Goal: Information Seeking & Learning: Learn about a topic

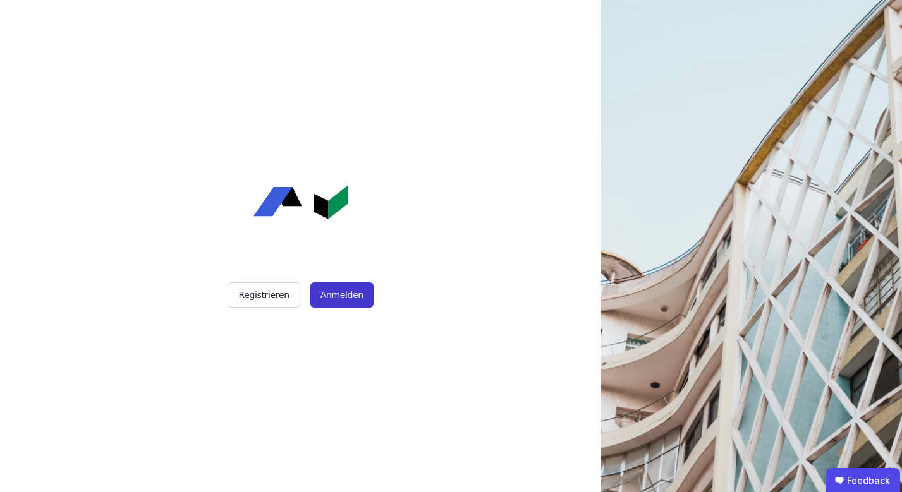
click at [323, 286] on button "Anmelden" at bounding box center [341, 294] width 63 height 25
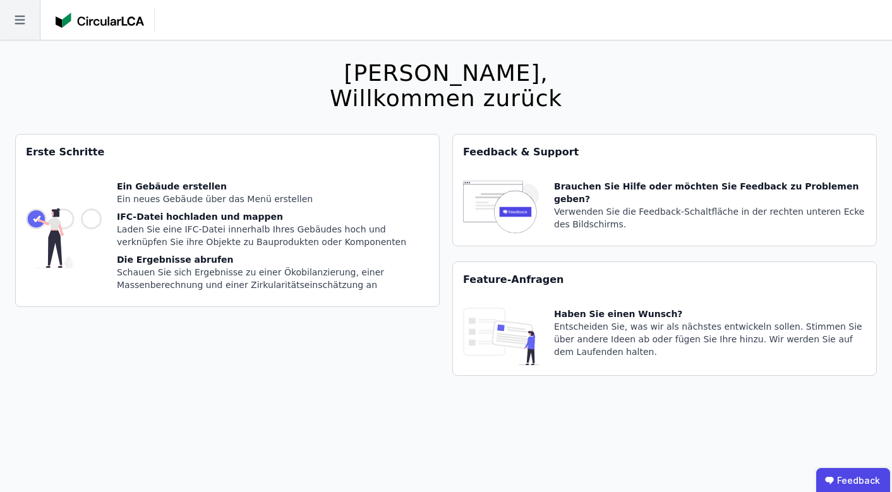
click at [18, 27] on icon at bounding box center [20, 20] width 40 height 40
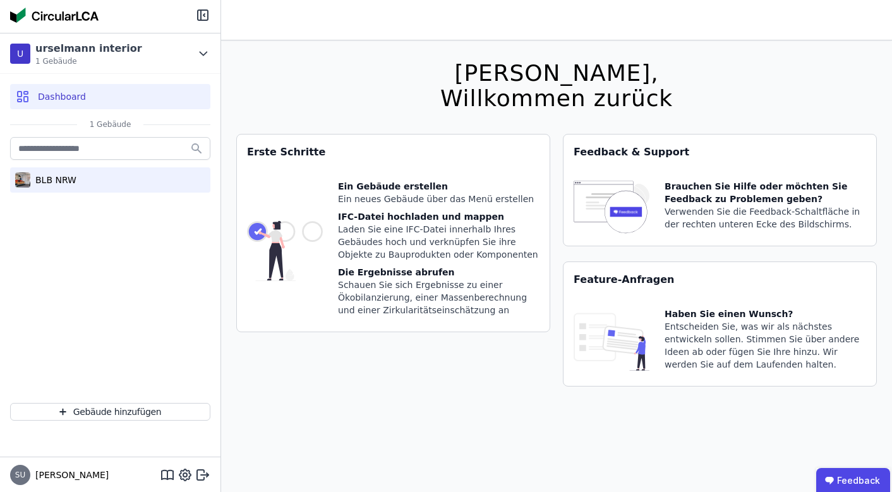
click at [60, 187] on div "BLB NRW" at bounding box center [110, 179] width 200 height 25
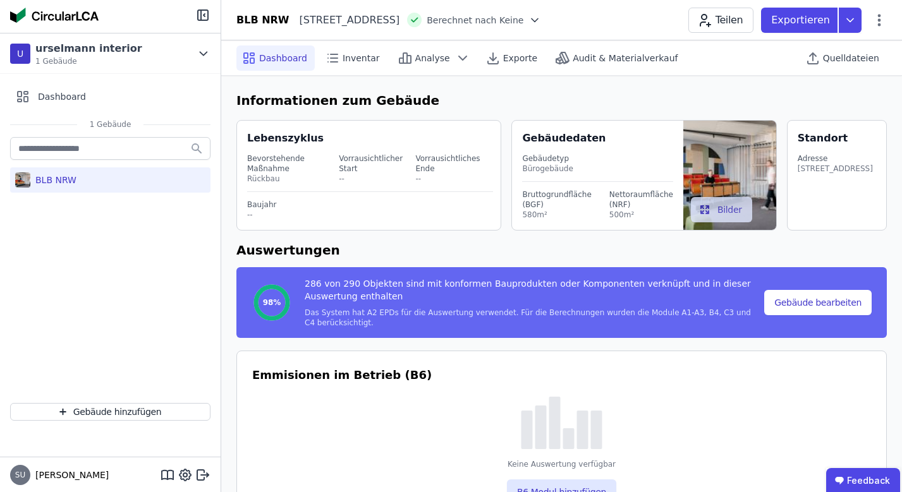
select select "*"
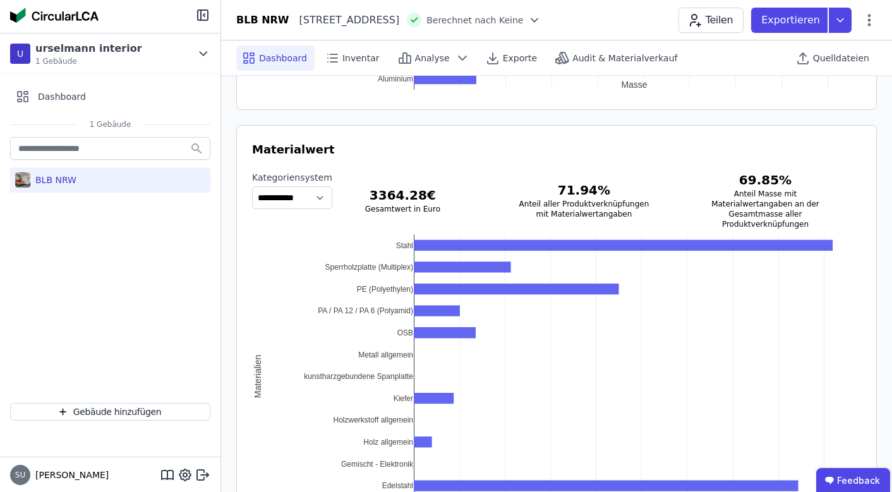
scroll to position [1720, 0]
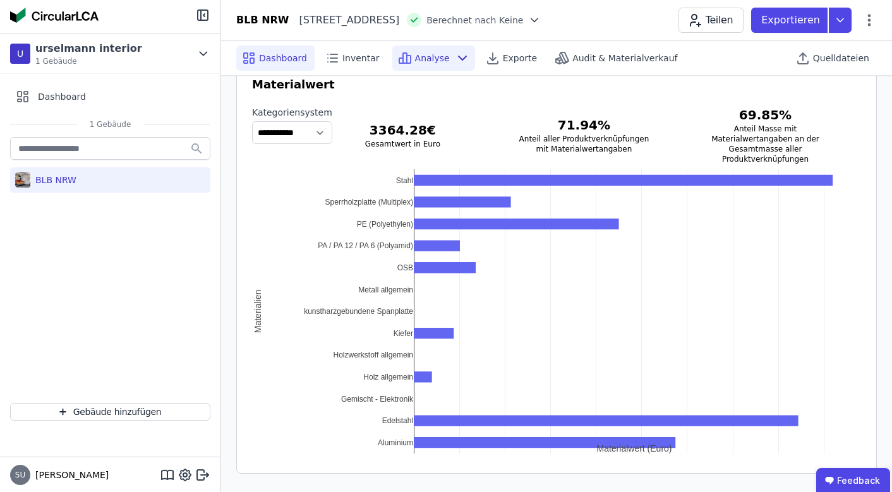
click at [433, 59] on span "Analyse" at bounding box center [432, 58] width 35 height 13
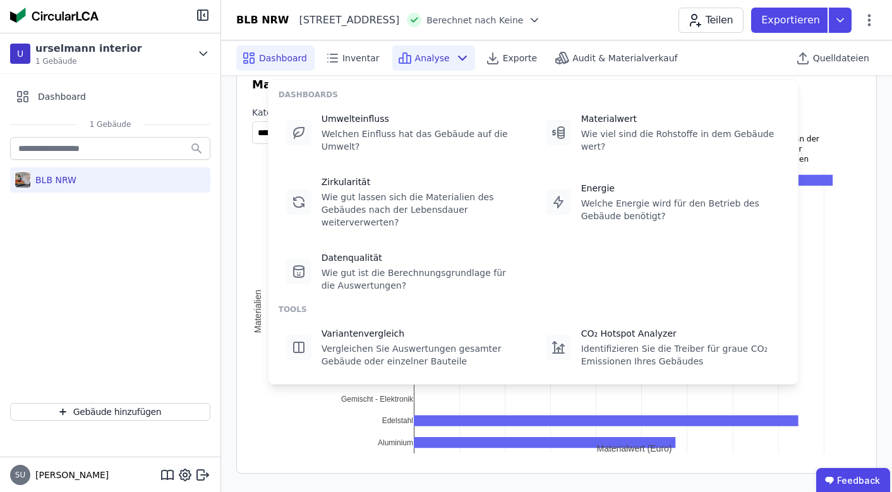
click at [433, 59] on span "Analyse" at bounding box center [432, 58] width 35 height 13
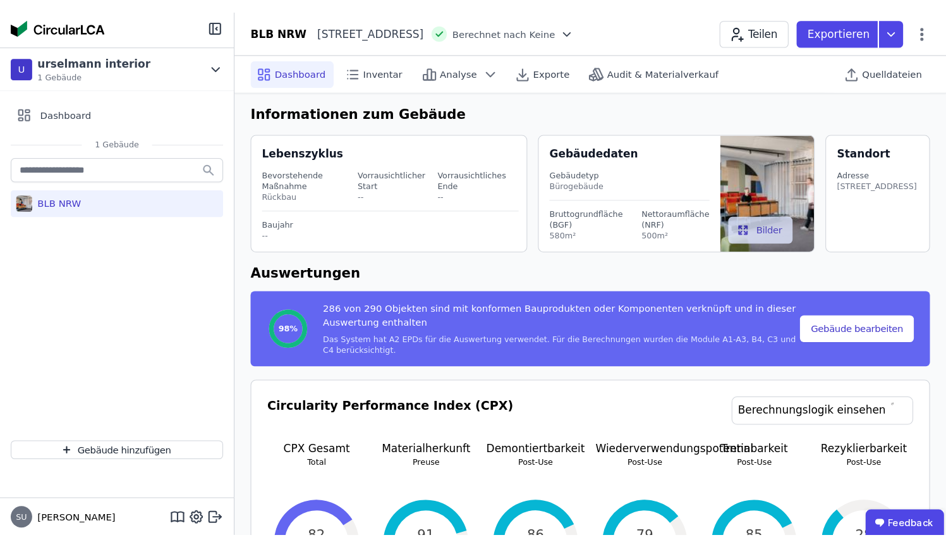
scroll to position [0, 0]
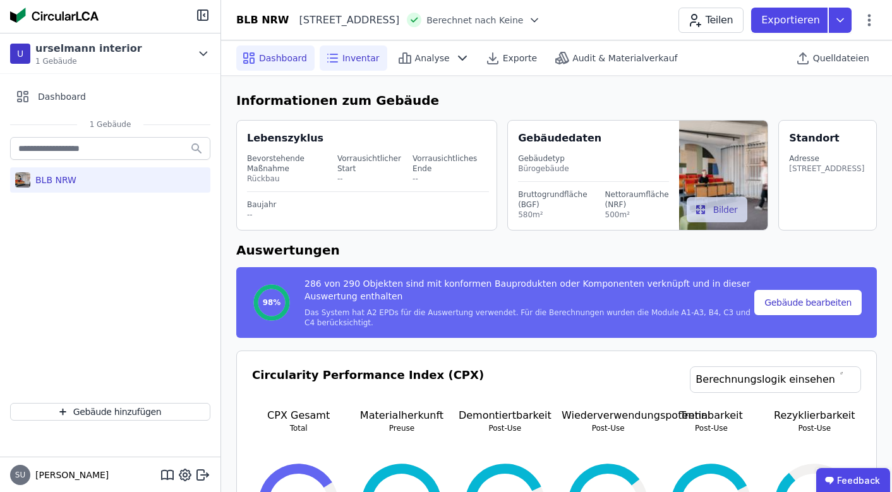
click at [368, 60] on span "Inventar" at bounding box center [361, 58] width 37 height 13
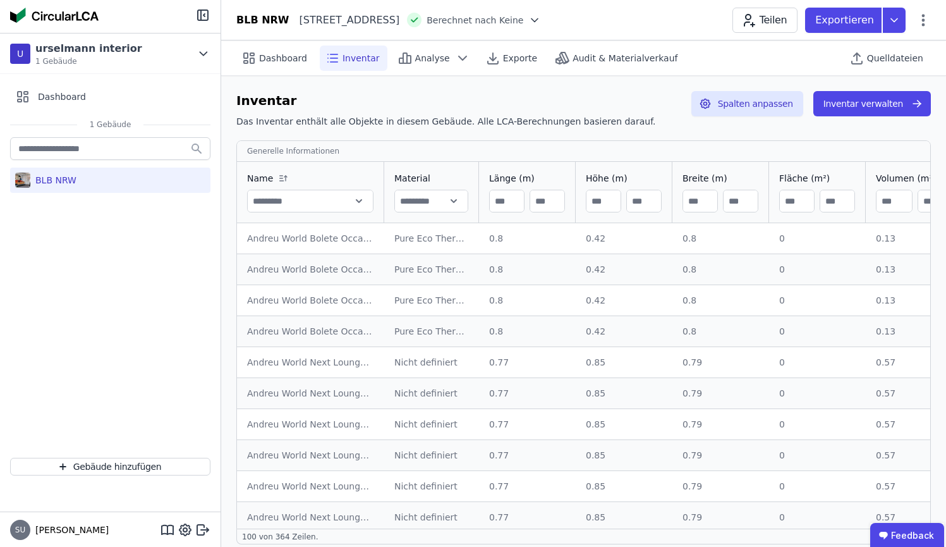
click at [604, 269] on div "0.42" at bounding box center [624, 269] width 76 height 13
click at [417, 65] on div "Analyse" at bounding box center [433, 58] width 83 height 25
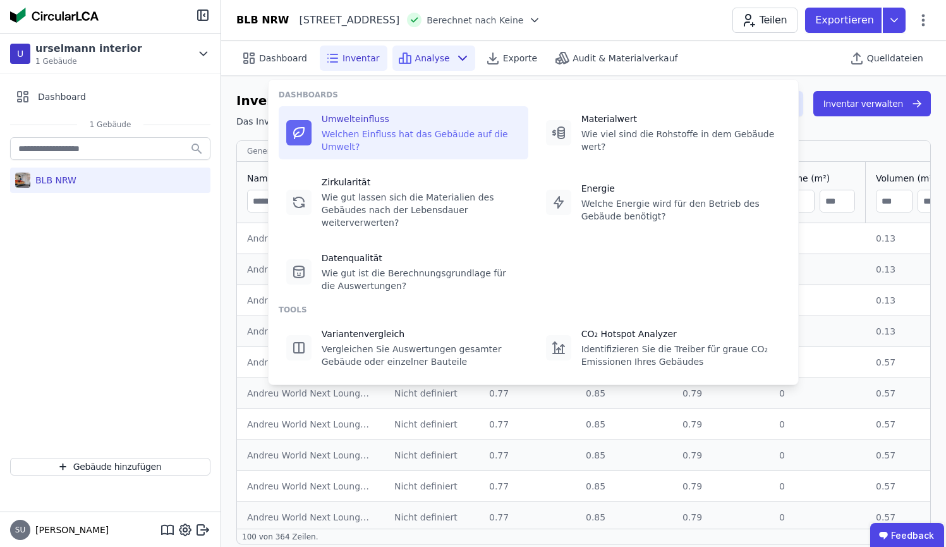
click at [378, 116] on div "Umwelteinfluss" at bounding box center [421, 118] width 199 height 13
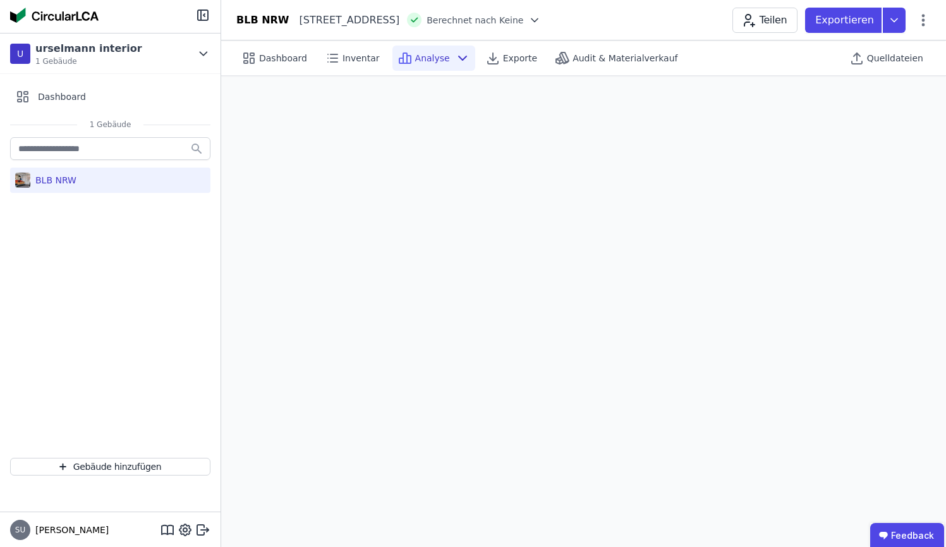
click at [456, 44] on div "Dashboard Inventar Analyse Exporte Audit & Materialverkauf Quelldateien" at bounding box center [583, 57] width 695 height 35
click at [454, 66] on div "Analyse" at bounding box center [433, 58] width 83 height 25
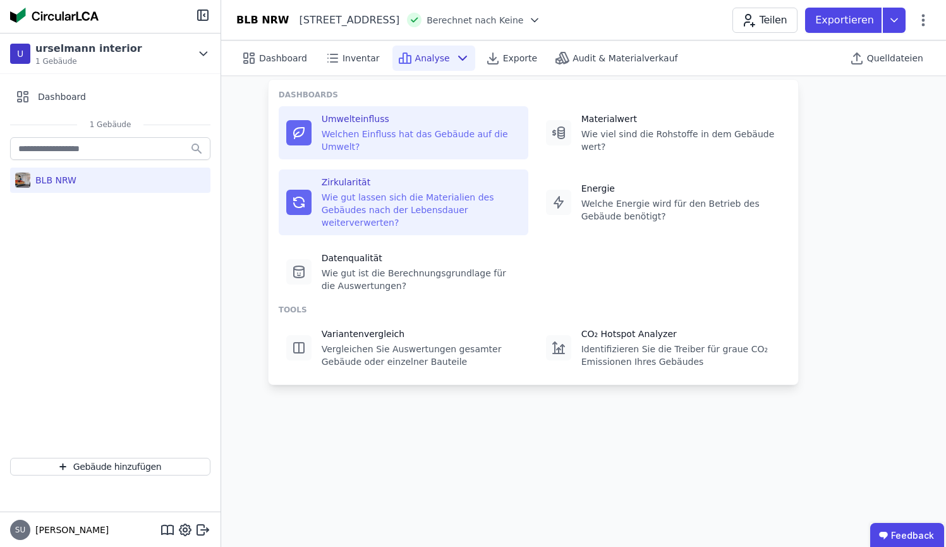
click at [377, 176] on div "Zirkularität" at bounding box center [421, 182] width 199 height 13
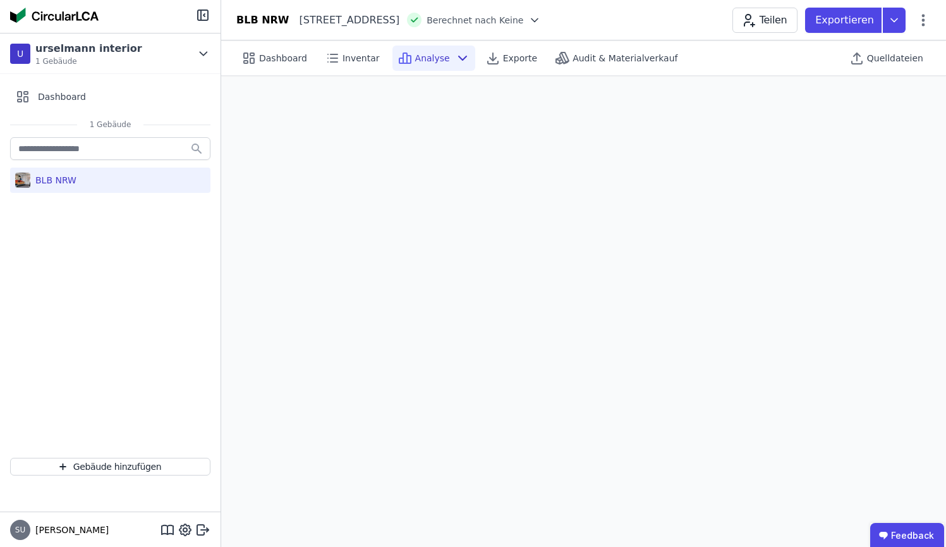
scroll to position [35, 0]
click at [415, 63] on span "Analyse" at bounding box center [432, 58] width 35 height 13
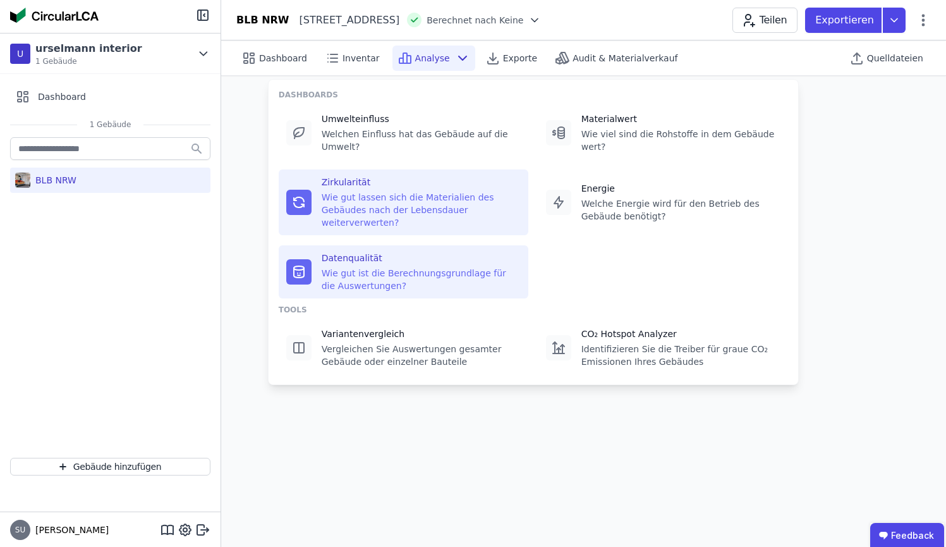
click at [367, 274] on div "Wie gut ist die Berechnungsgrundlage für die Auswertungen?" at bounding box center [421, 279] width 199 height 25
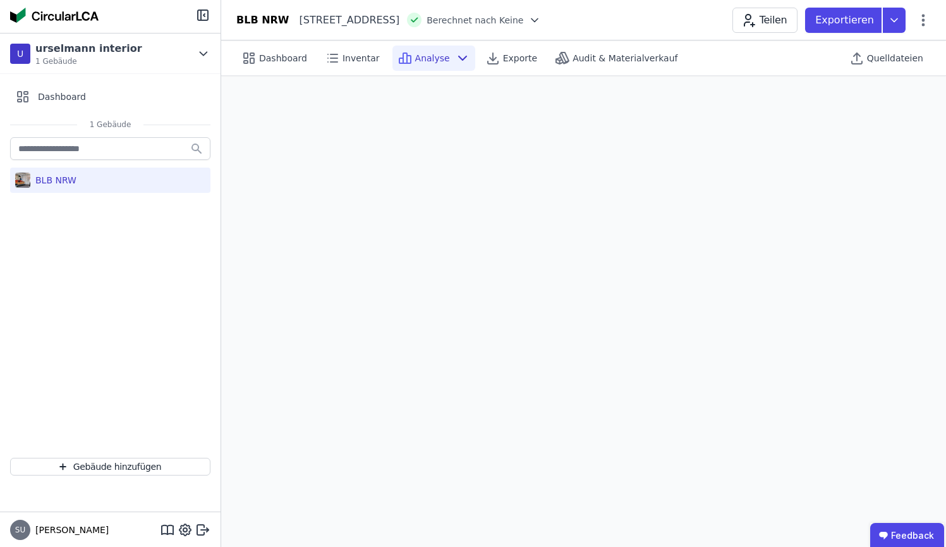
click at [438, 55] on span "Analyse" at bounding box center [432, 58] width 35 height 13
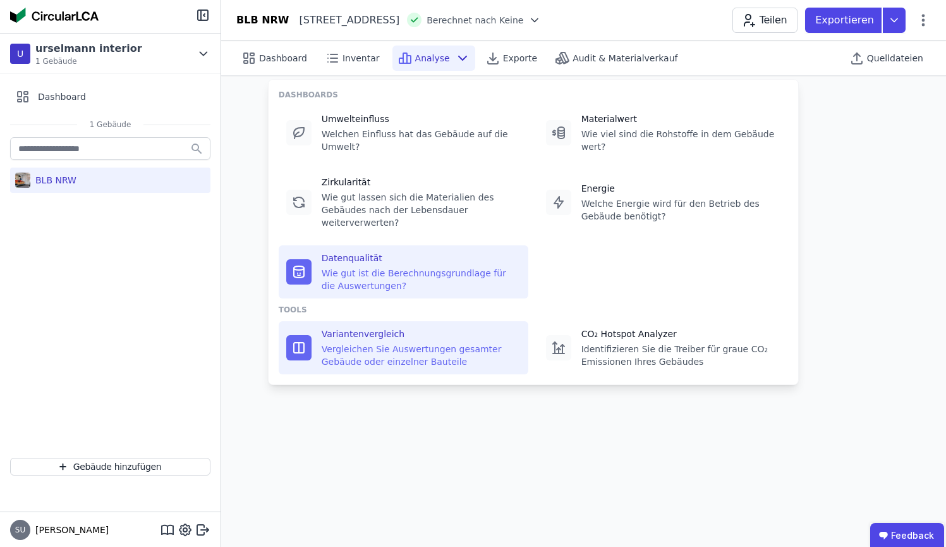
click at [368, 344] on div "Vergleichen Sie Auswertungen gesamter Gebäude oder einzelner Bauteile" at bounding box center [421, 355] width 199 height 25
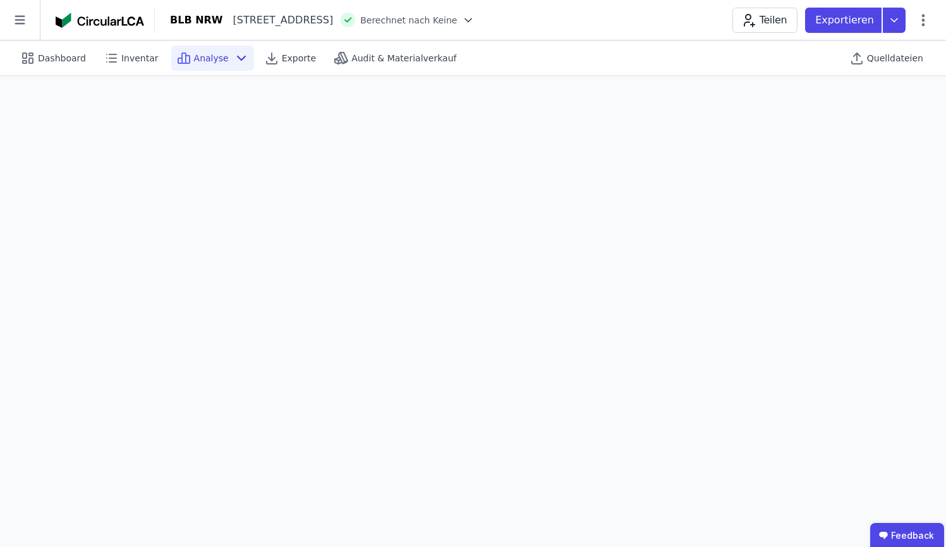
click at [204, 49] on div "Analyse" at bounding box center [212, 58] width 83 height 25
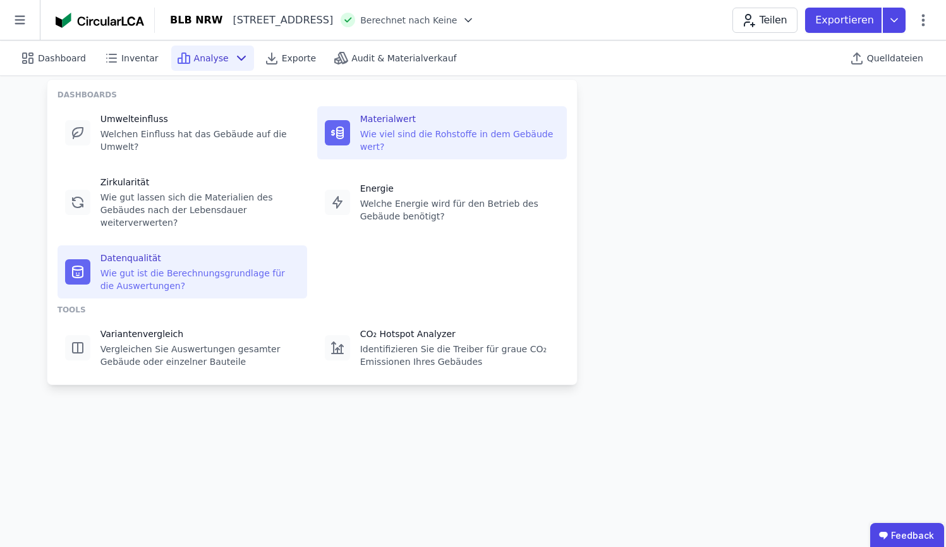
click at [413, 119] on div "Materialwert" at bounding box center [459, 118] width 199 height 13
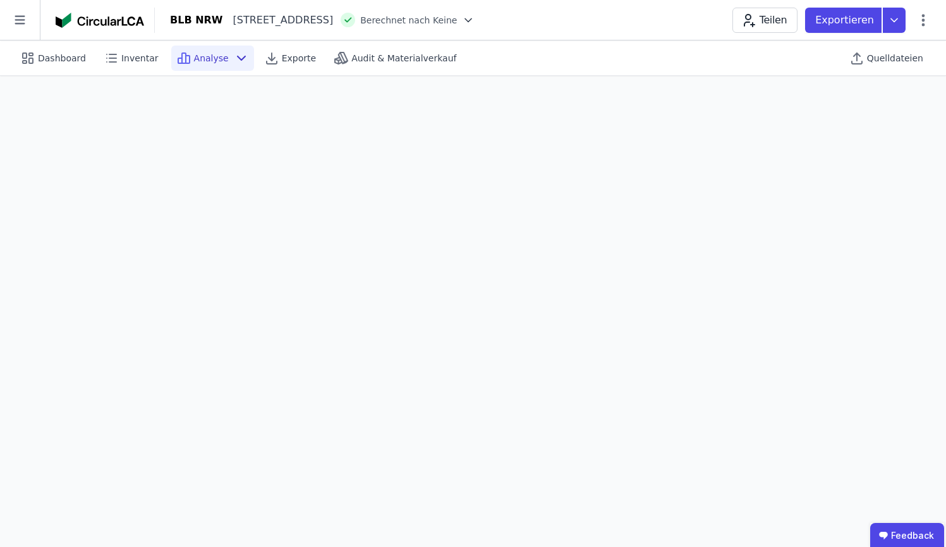
click at [205, 46] on div "Analyse" at bounding box center [212, 58] width 83 height 25
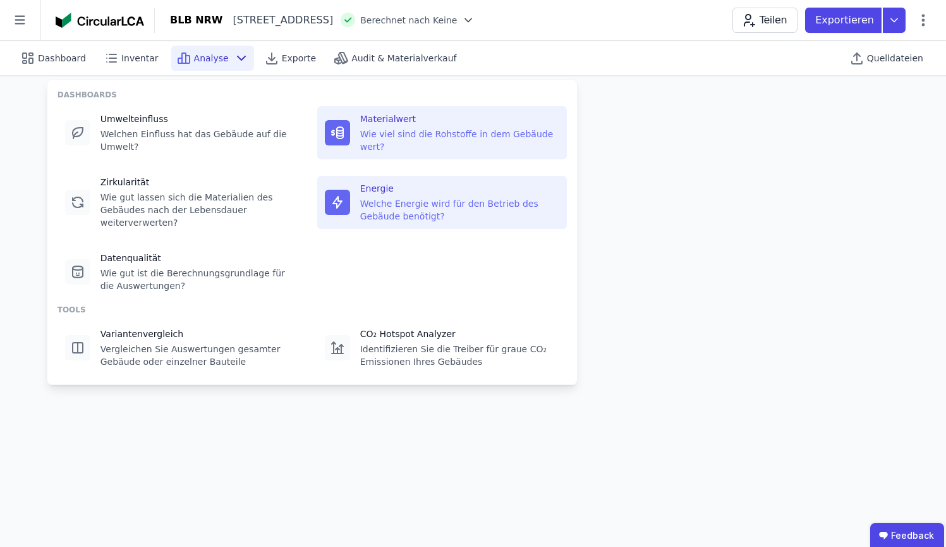
click at [417, 190] on div "Energie" at bounding box center [459, 188] width 199 height 13
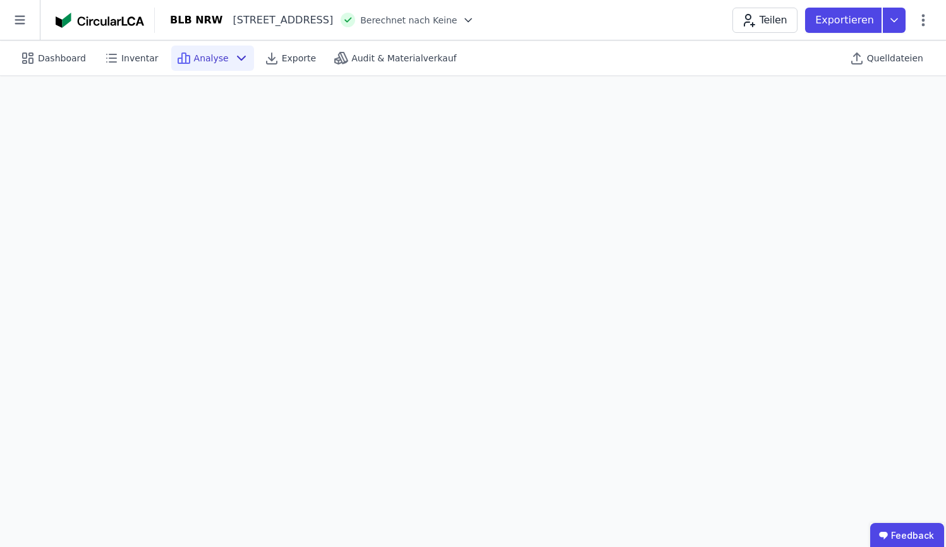
click at [223, 60] on div "Analyse" at bounding box center [212, 58] width 83 height 25
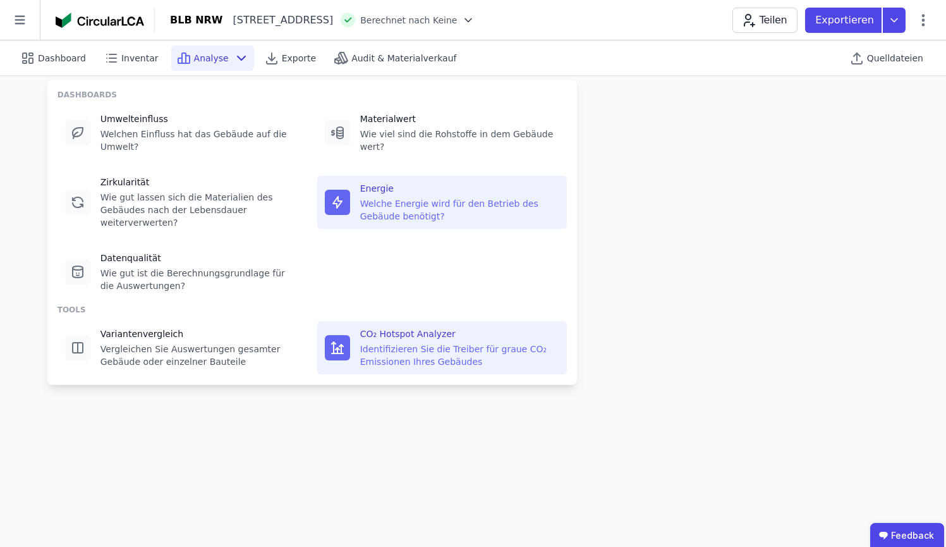
click at [401, 358] on div "Identifizieren Sie die Treiber für graue CO₂ Emissionen Ihres Gebäudes" at bounding box center [459, 355] width 199 height 25
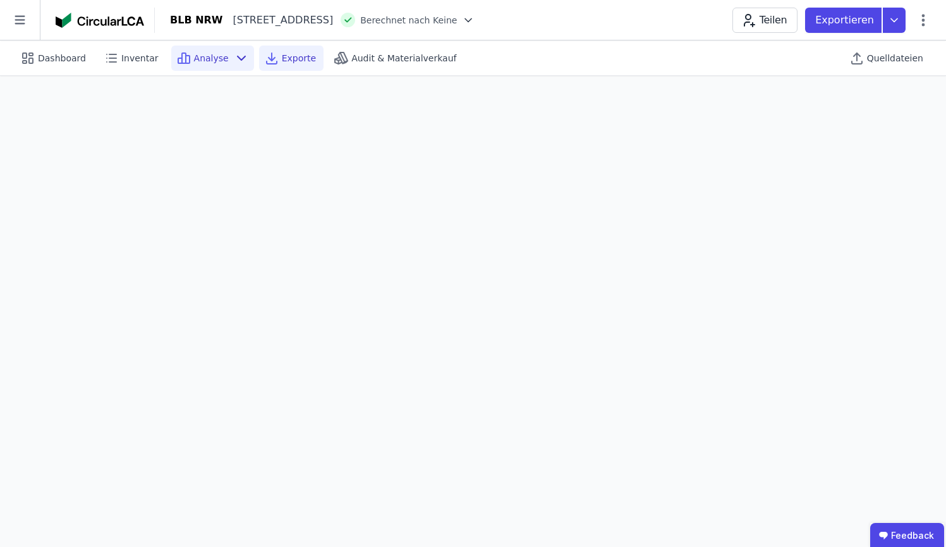
click at [303, 54] on span "Exporte" at bounding box center [299, 58] width 34 height 13
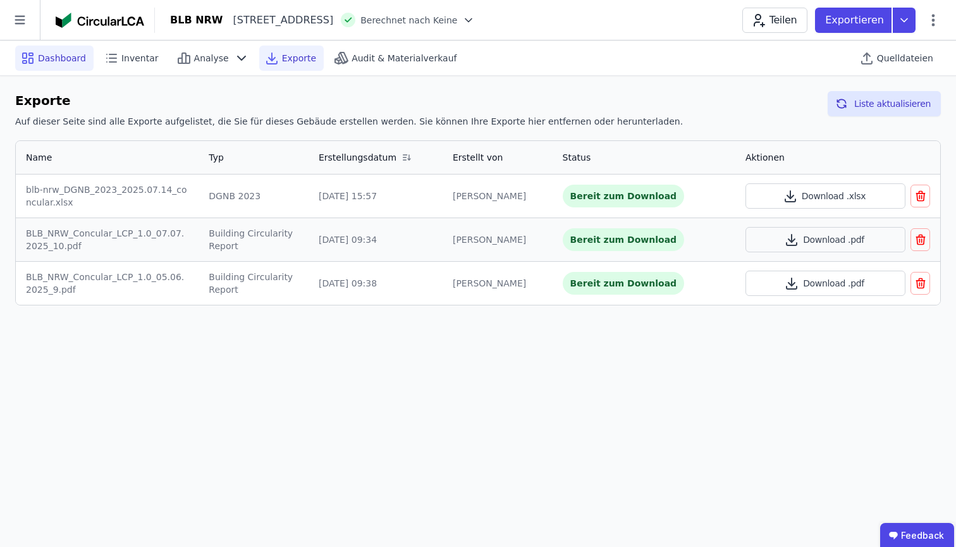
click at [19, 59] on div "Dashboard" at bounding box center [54, 58] width 78 height 25
select select "*"
